Goal: Navigation & Orientation: Find specific page/section

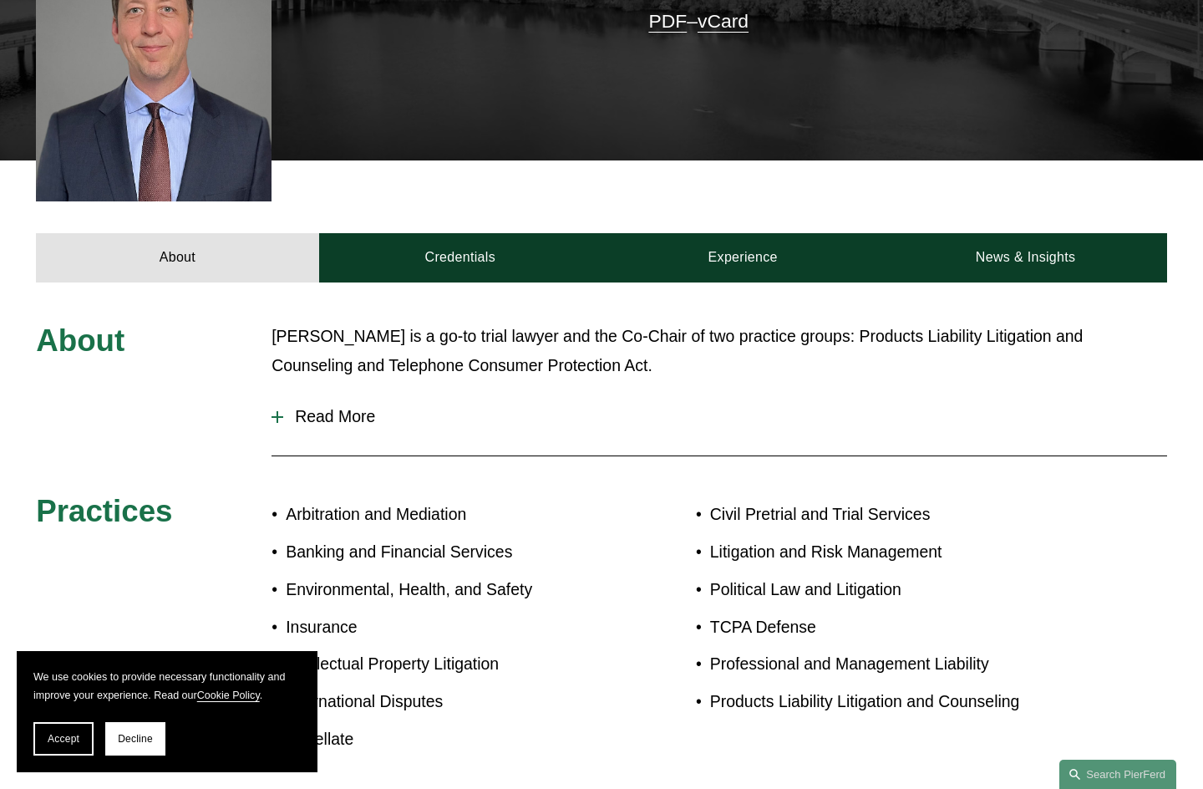
scroll to position [521, 0]
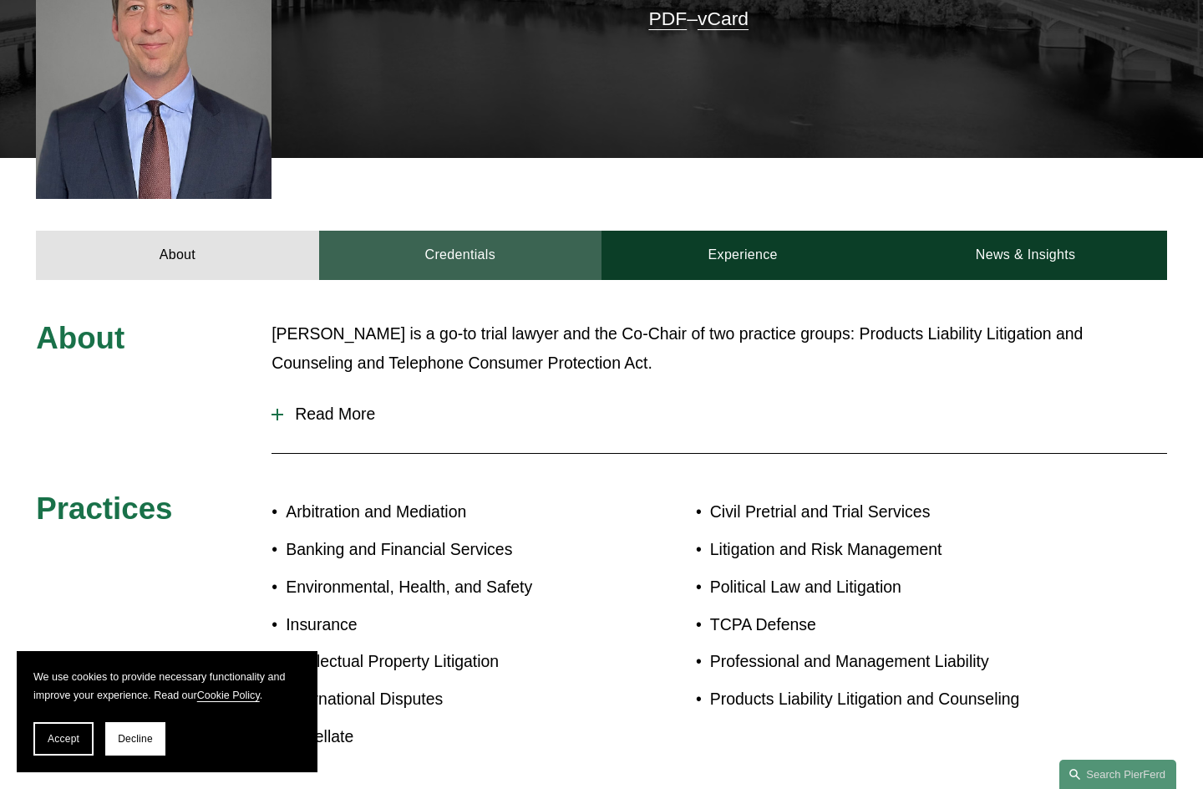
click at [485, 231] on link "Credentials" at bounding box center [460, 255] width 282 height 48
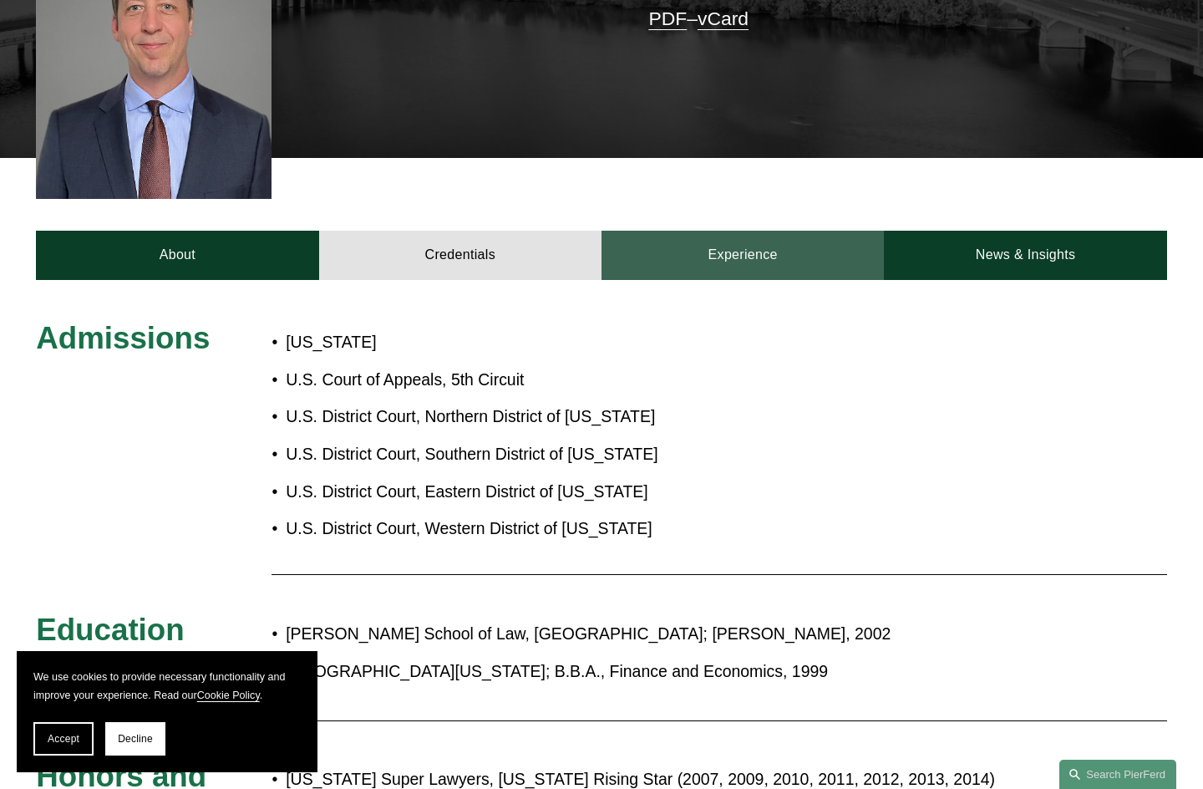
click at [763, 240] on link "Experience" at bounding box center [743, 255] width 282 height 48
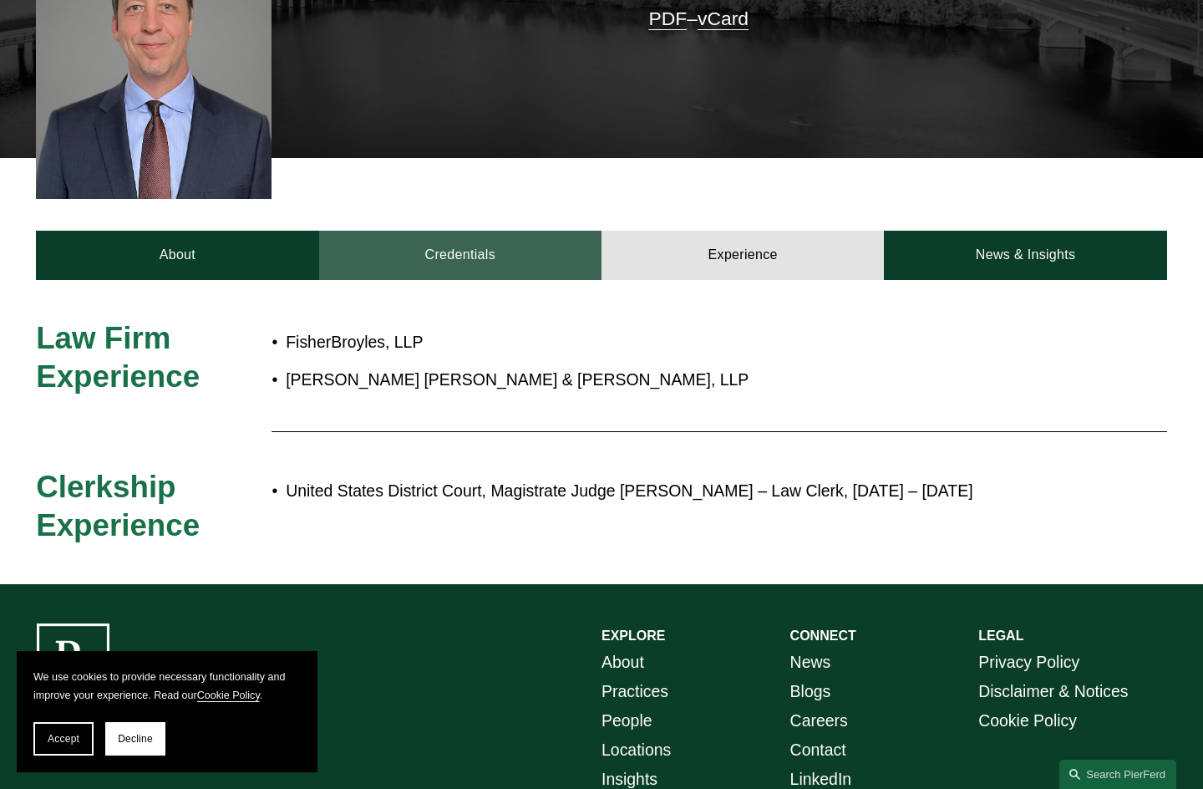
click at [535, 236] on link "Credentials" at bounding box center [460, 255] width 282 height 48
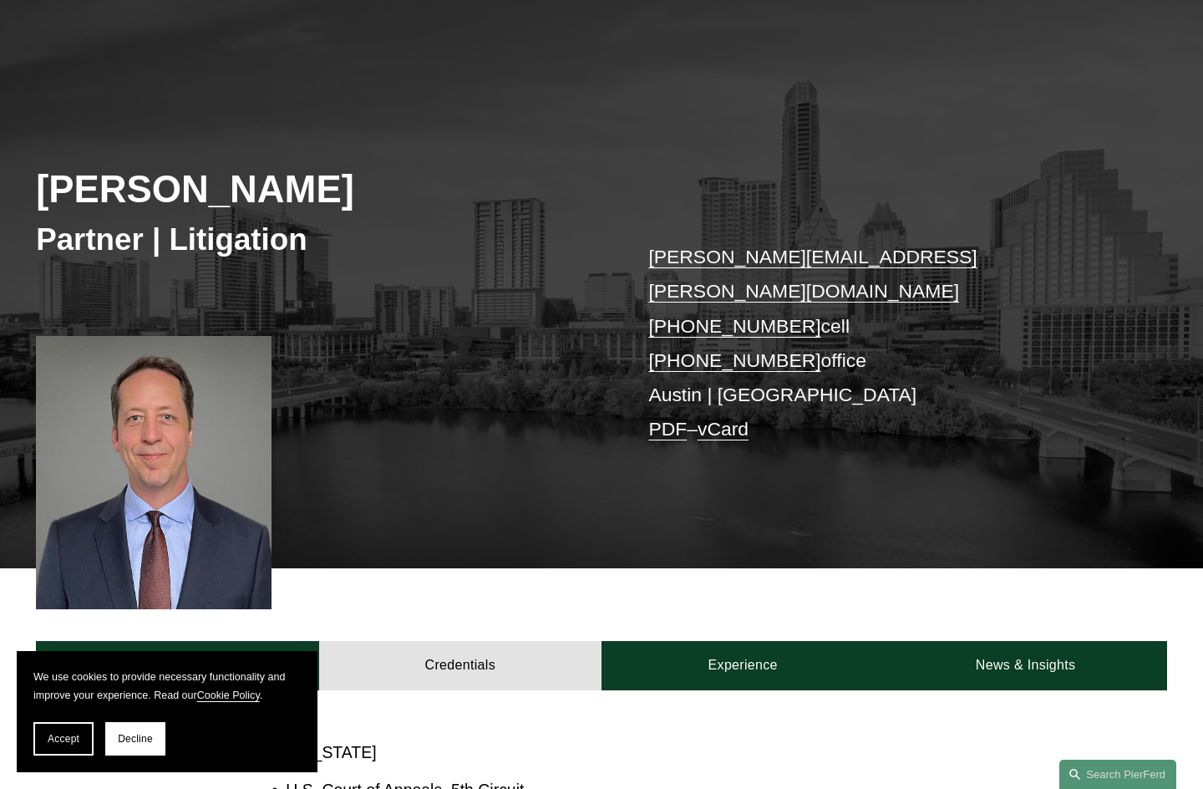
scroll to position [0, 0]
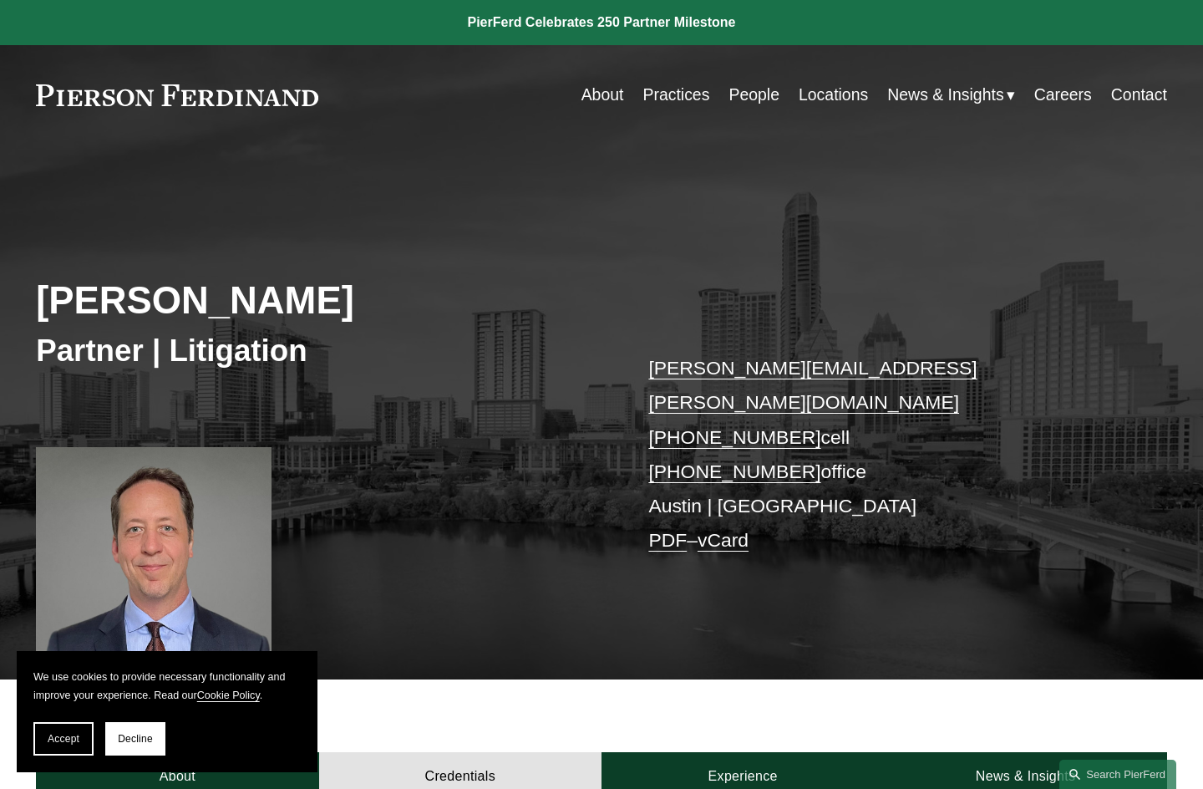
click at [671, 96] on link "Practices" at bounding box center [676, 95] width 67 height 33
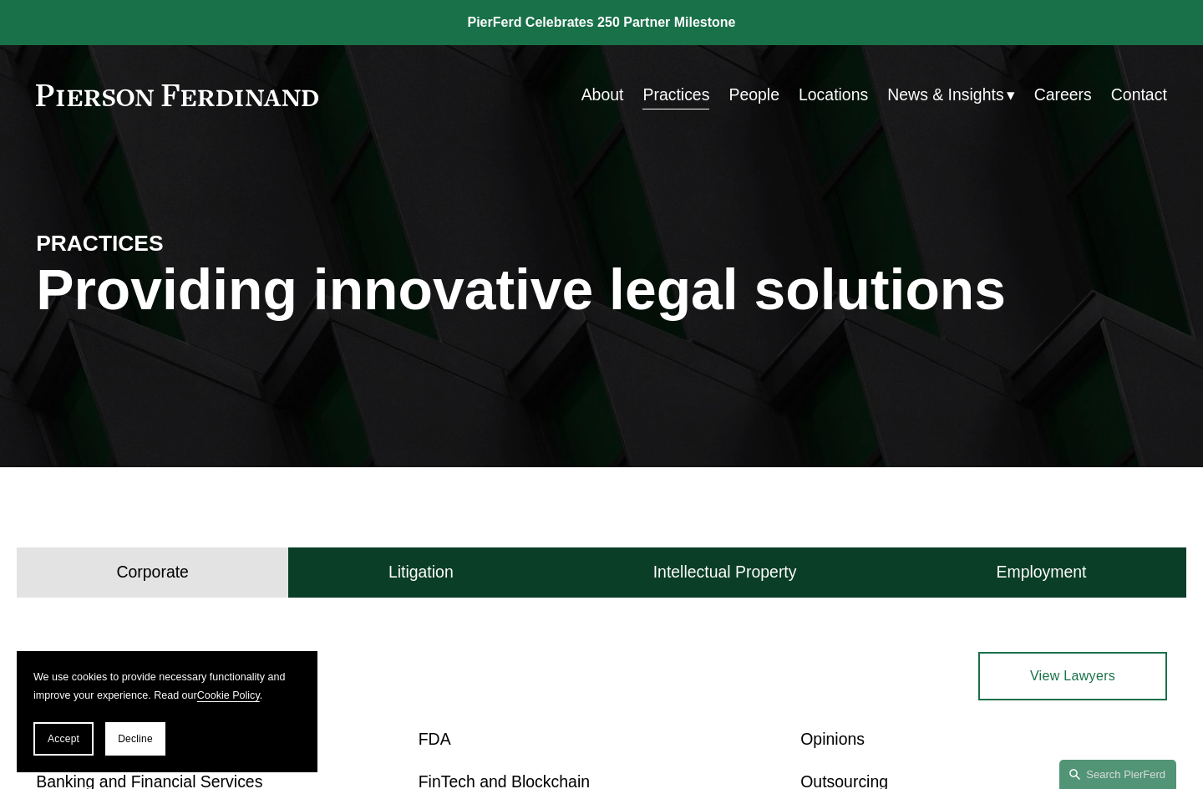
click at [745, 103] on link "People" at bounding box center [754, 95] width 51 height 33
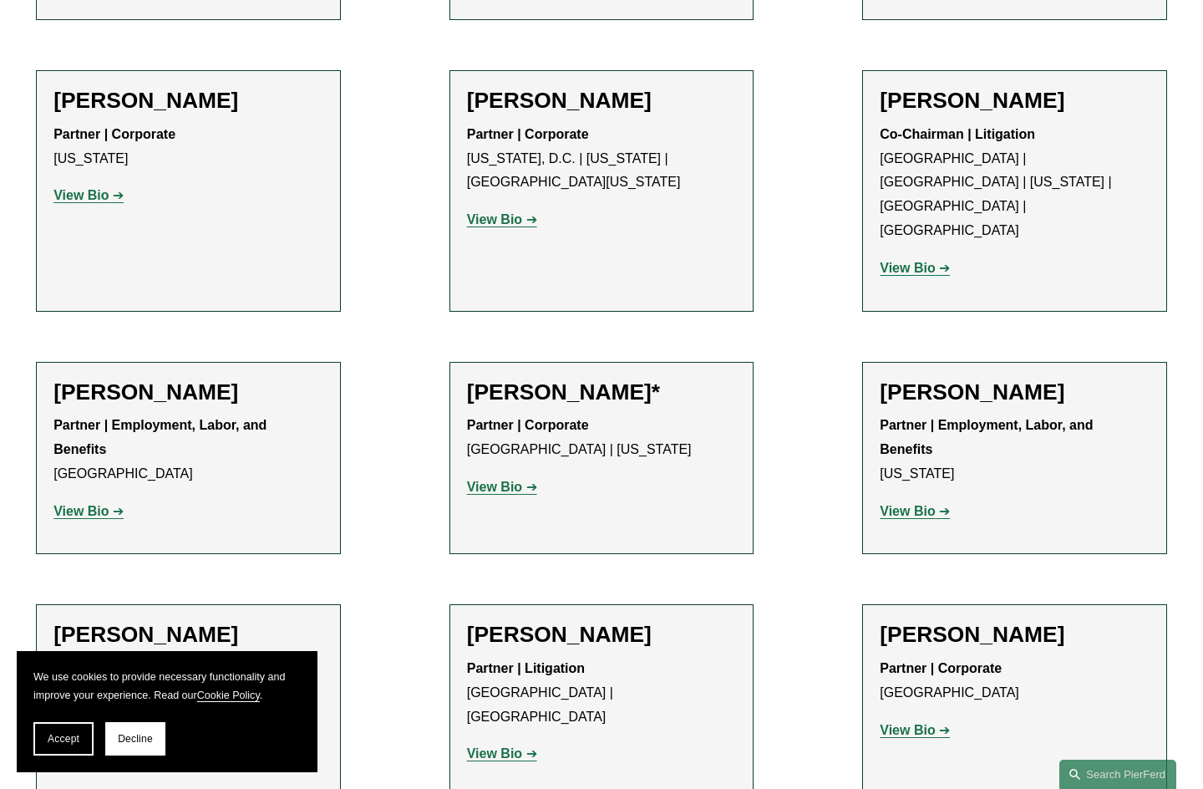
scroll to position [6935, 0]
